Goal: Information Seeking & Learning: Learn about a topic

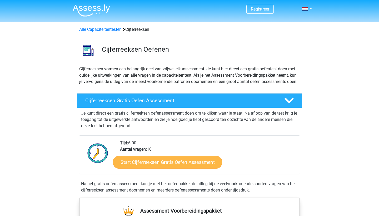
click at [138, 168] on link "Start Cijferreeksen Gratis Oefen Assessment" at bounding box center [167, 162] width 109 height 13
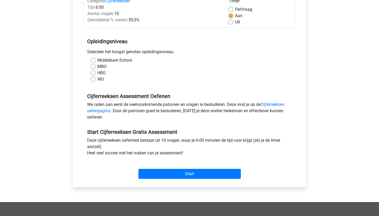
scroll to position [73, 0]
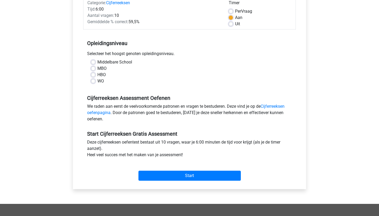
click at [97, 67] on label "MBO" at bounding box center [101, 68] width 9 height 6
click at [94, 67] on input "MBO" at bounding box center [93, 67] width 4 height 5
radio input "true"
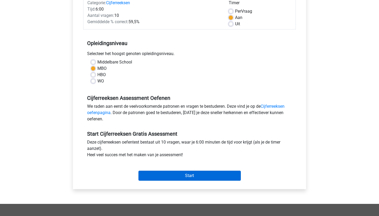
click at [184, 175] on input "Start" at bounding box center [190, 176] width 102 height 10
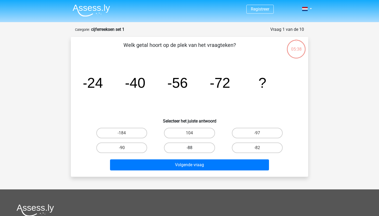
click at [170, 146] on label "-88" at bounding box center [189, 148] width 51 height 11
click at [190, 148] on input "-88" at bounding box center [191, 149] width 3 height 3
radio input "true"
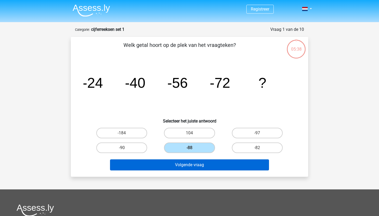
click at [176, 165] on button "Volgende vraag" at bounding box center [189, 164] width 159 height 11
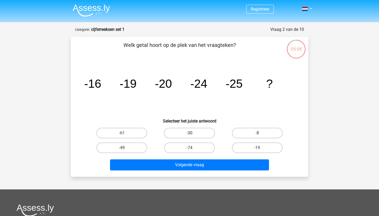
click at [179, 132] on label "-30" at bounding box center [189, 133] width 51 height 11
click at [190, 133] on input "-30" at bounding box center [191, 134] width 3 height 3
radio input "true"
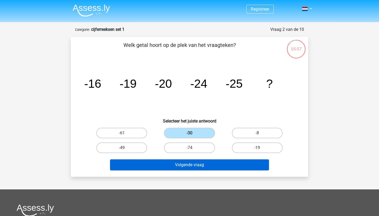
click at [175, 169] on button "Volgende vraag" at bounding box center [189, 164] width 159 height 11
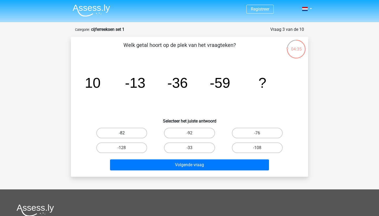
click at [132, 132] on label "-82" at bounding box center [121, 133] width 51 height 11
click at [125, 133] on input "-82" at bounding box center [123, 134] width 3 height 3
radio input "true"
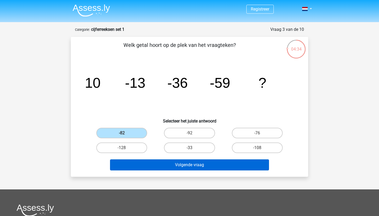
click at [146, 162] on button "Volgende vraag" at bounding box center [189, 164] width 159 height 11
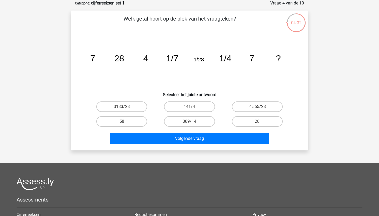
scroll to position [8, 0]
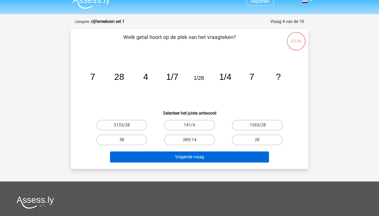
click at [138, 160] on button "Volgende vraag" at bounding box center [189, 156] width 159 height 11
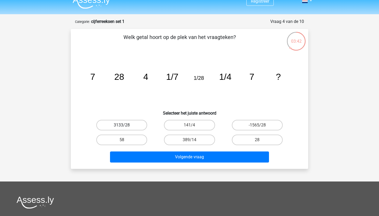
click at [126, 125] on label "3133/28" at bounding box center [121, 125] width 51 height 11
click at [125, 125] on input "3133/28" at bounding box center [123, 126] width 3 height 3
radio input "true"
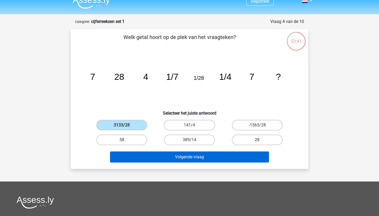
click at [141, 157] on button "Volgende vraag" at bounding box center [189, 156] width 159 height 11
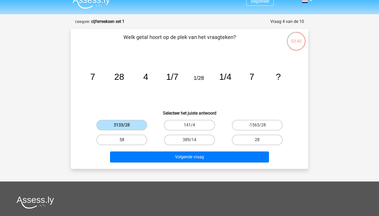
click at [129, 141] on label "58" at bounding box center [121, 140] width 51 height 11
click at [125, 141] on input "58" at bounding box center [123, 141] width 3 height 3
radio input "true"
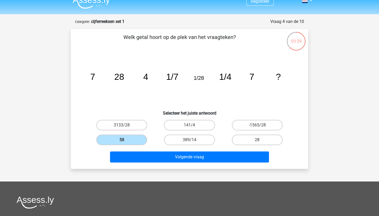
click at [139, 151] on div "Volgende vraag" at bounding box center [189, 155] width 221 height 17
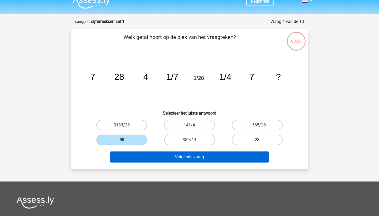
click at [149, 163] on button "Volgende vraag" at bounding box center [189, 156] width 159 height 11
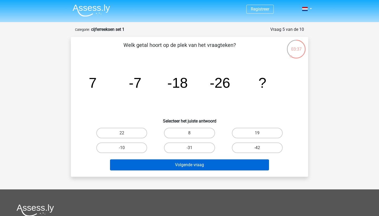
scroll to position [0, 0]
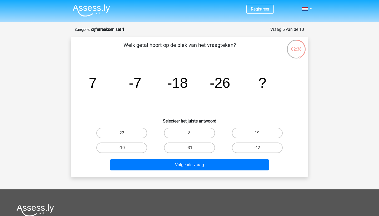
click at [119, 128] on div "22" at bounding box center [122, 133] width 68 height 15
click at [119, 131] on label "22" at bounding box center [121, 133] width 51 height 11
click at [122, 133] on input "22" at bounding box center [123, 134] width 3 height 3
radio input "true"
click at [165, 145] on label "-31" at bounding box center [189, 148] width 51 height 11
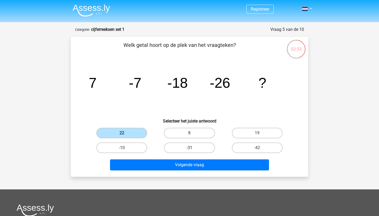
click at [190, 148] on input "-31" at bounding box center [191, 149] width 3 height 3
radio input "true"
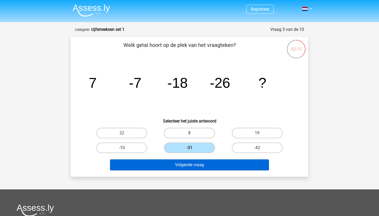
click at [140, 167] on button "Volgende vraag" at bounding box center [189, 164] width 159 height 11
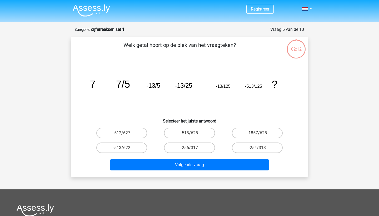
scroll to position [26, 0]
